Goal: Information Seeking & Learning: Understand process/instructions

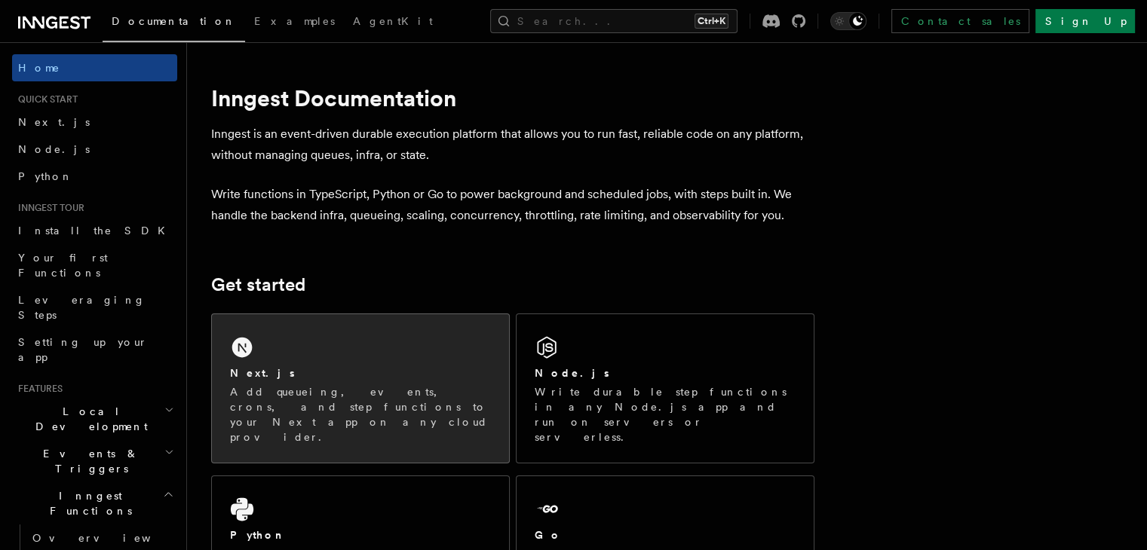
click at [371, 347] on div "Next.js Add queueing, events, crons, and step functions to your Next app on any…" at bounding box center [360, 388] width 297 height 149
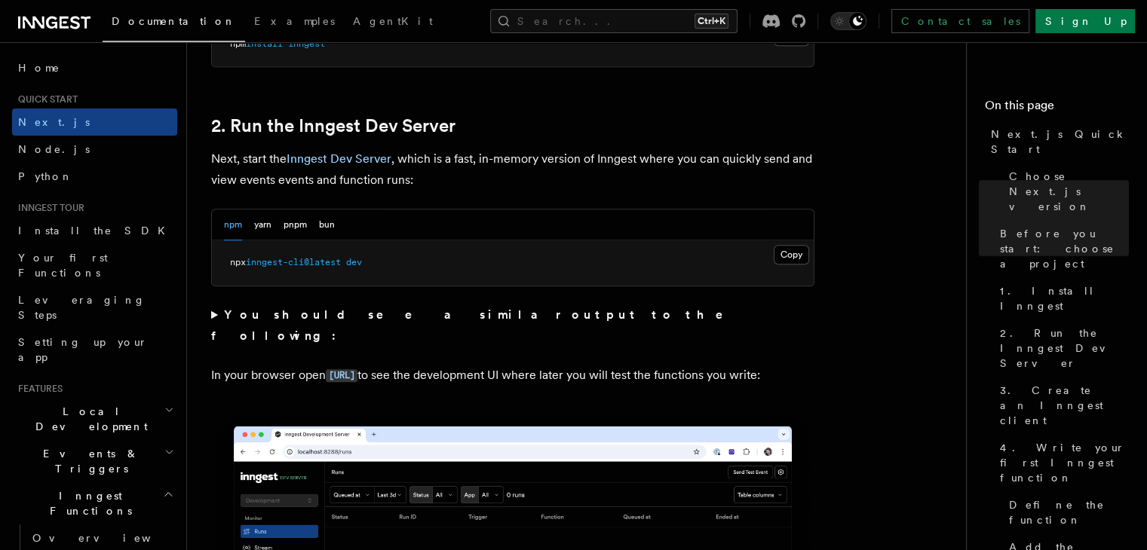
scroll to position [1055, 0]
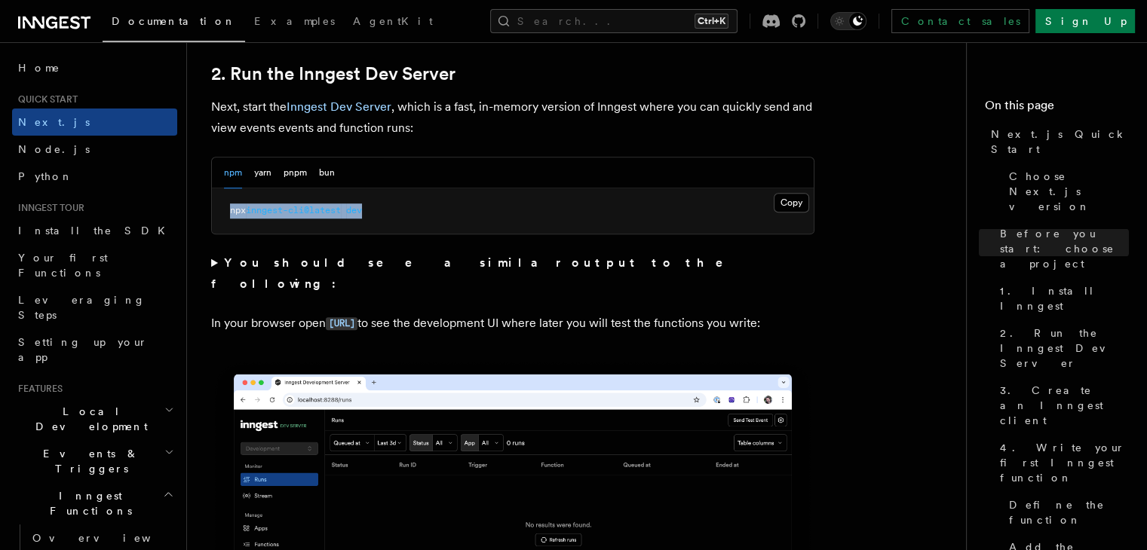
drag, startPoint x: 421, startPoint y: 207, endPoint x: 193, endPoint y: 209, distance: 227.7
copy span "npx inngest-cli@latest dev"
